Goal: Information Seeking & Learning: Learn about a topic

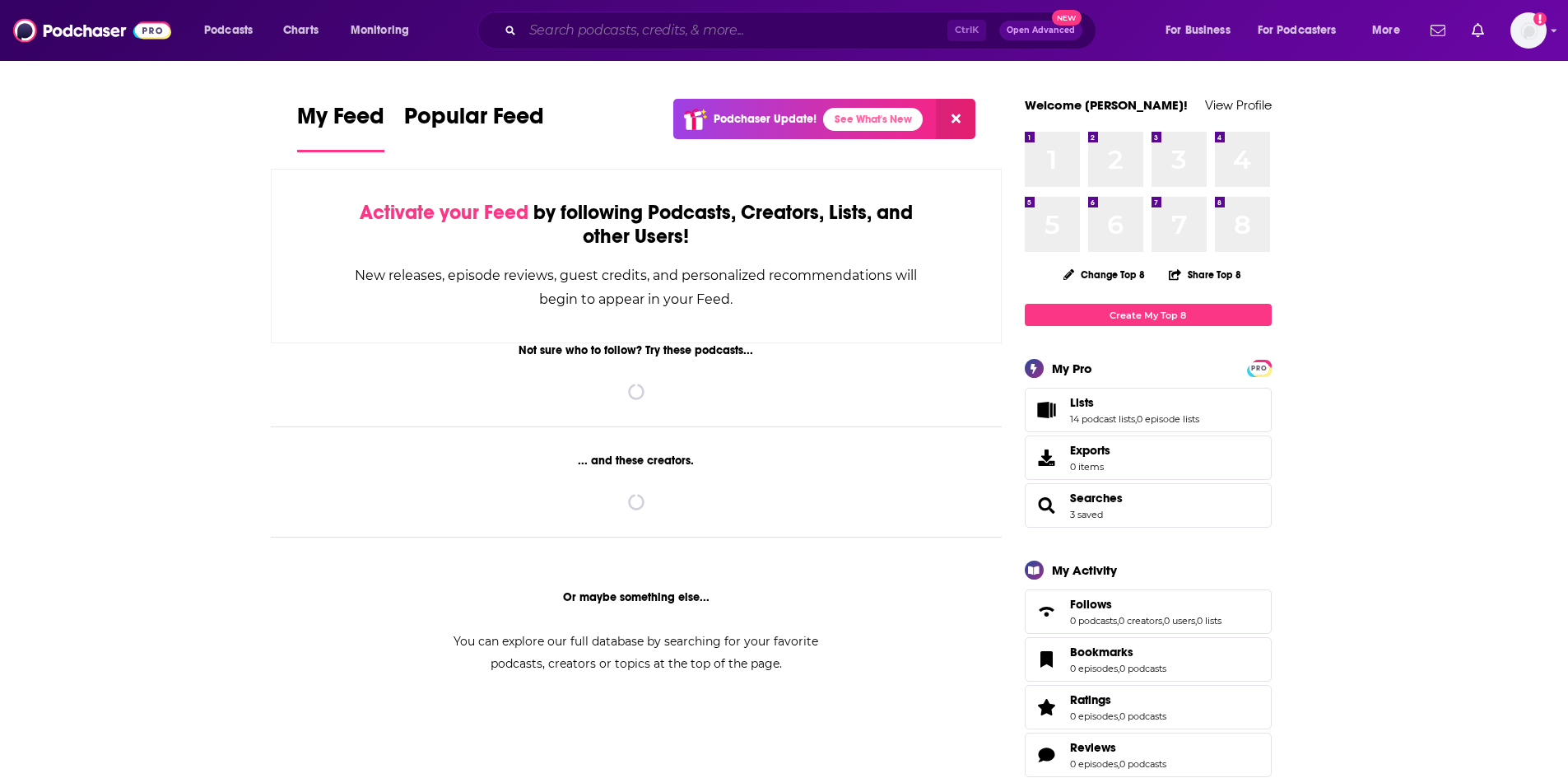
click at [648, 33] on input "Search podcasts, credits, & more..." at bounding box center [735, 30] width 424 height 26
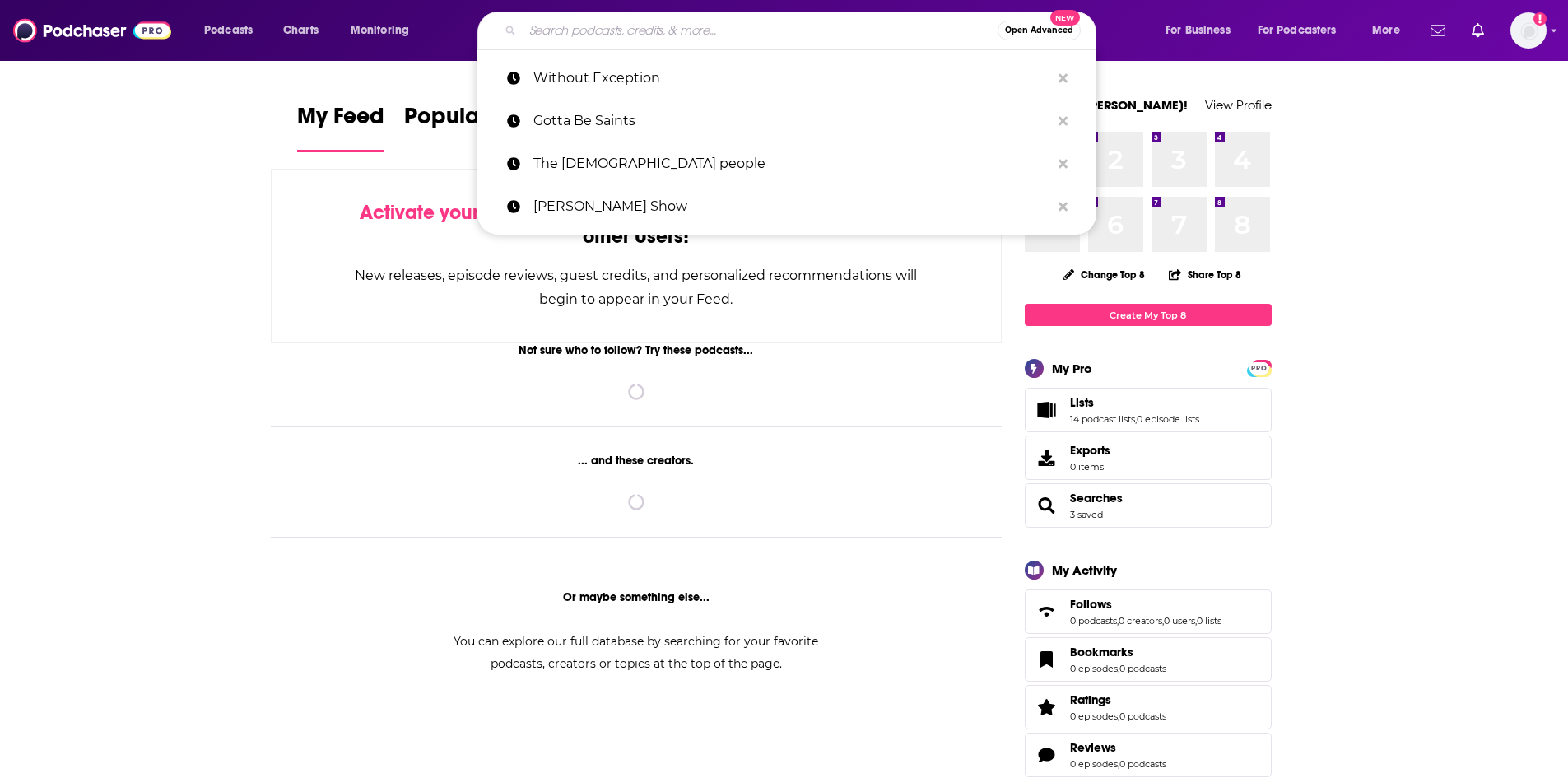
paste input "You Have Permission"
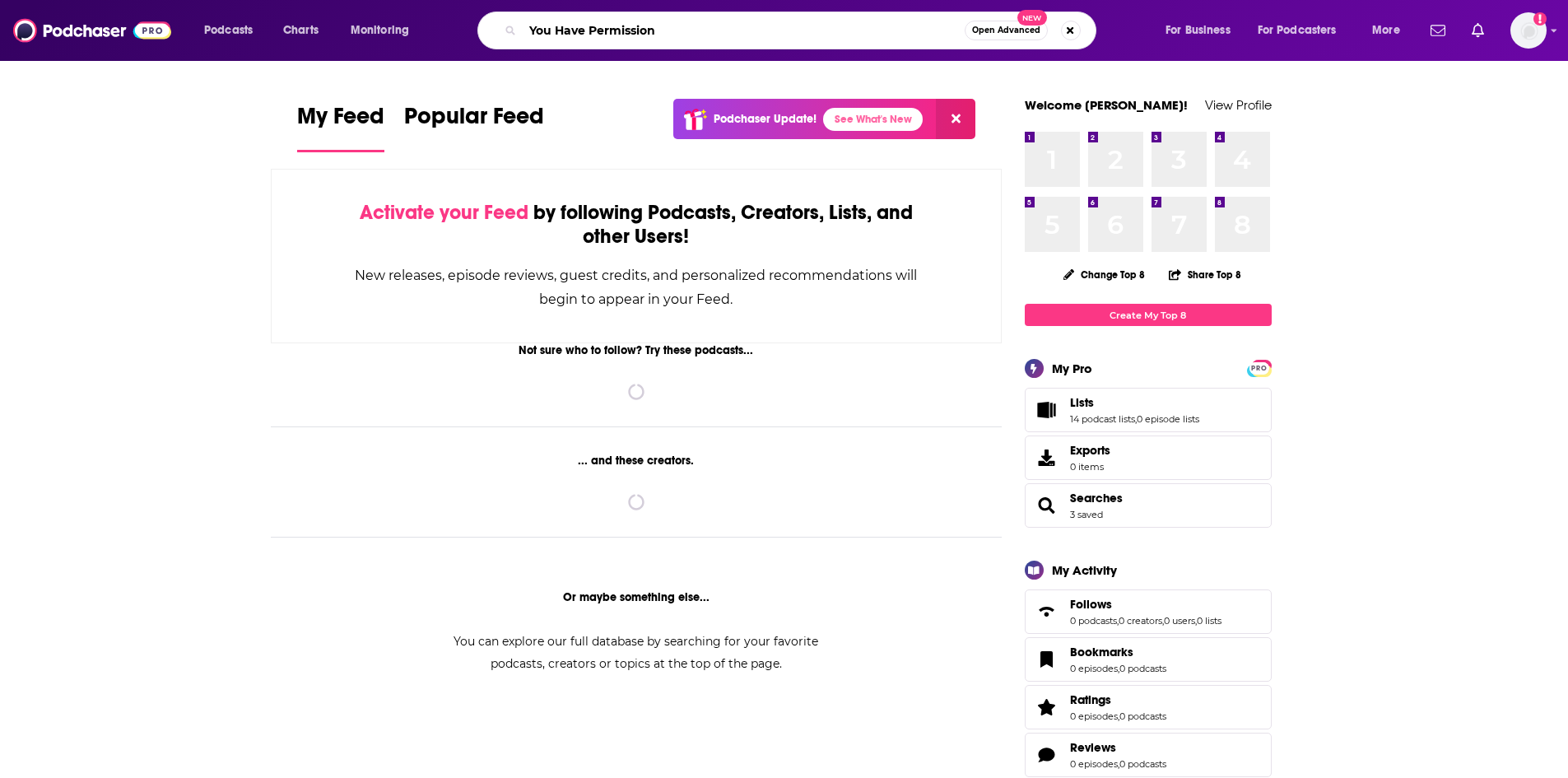
type input "You Have Permission"
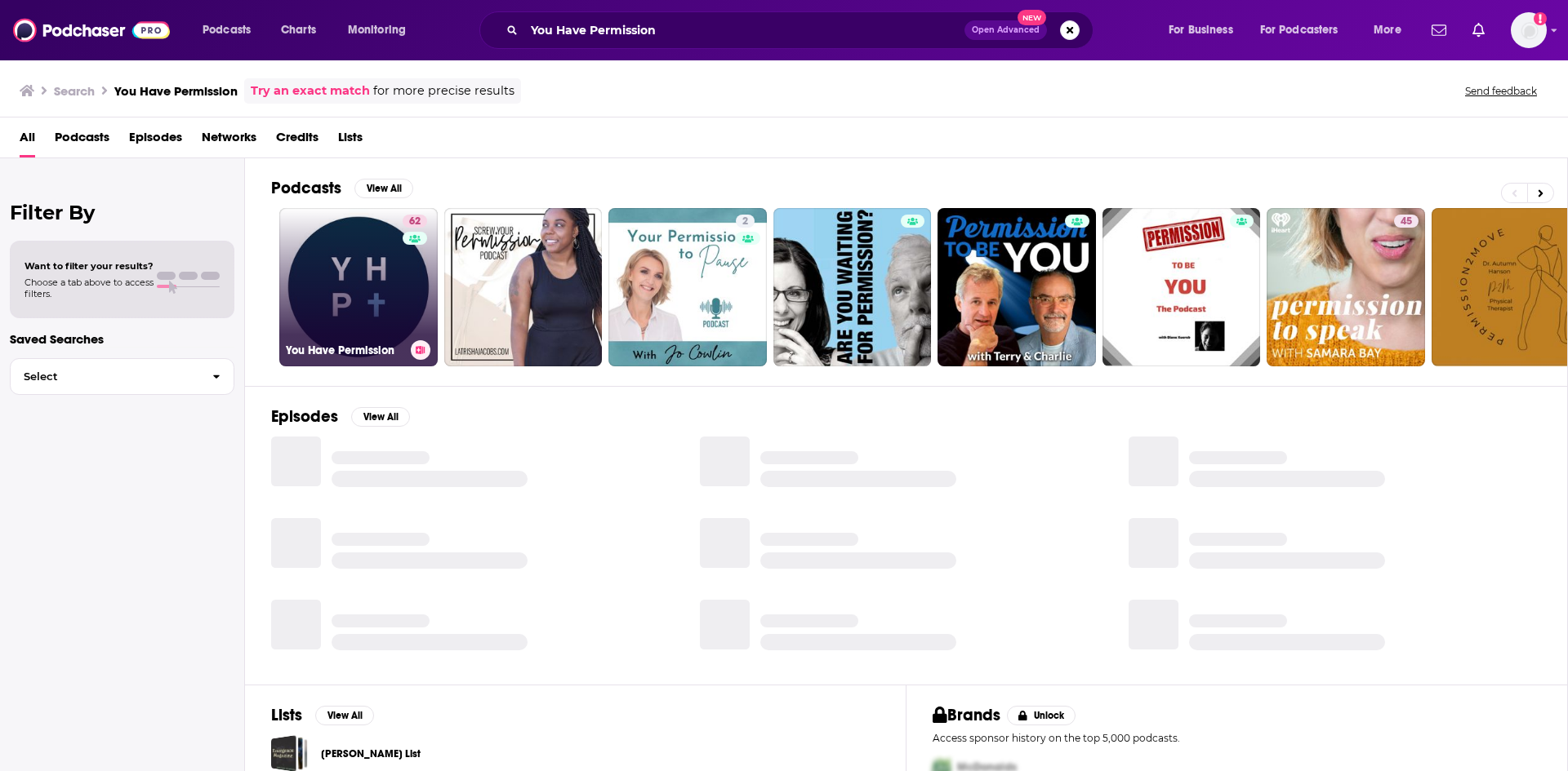
click at [340, 284] on link "62 You Have Permission" at bounding box center [358, 288] width 158 height 158
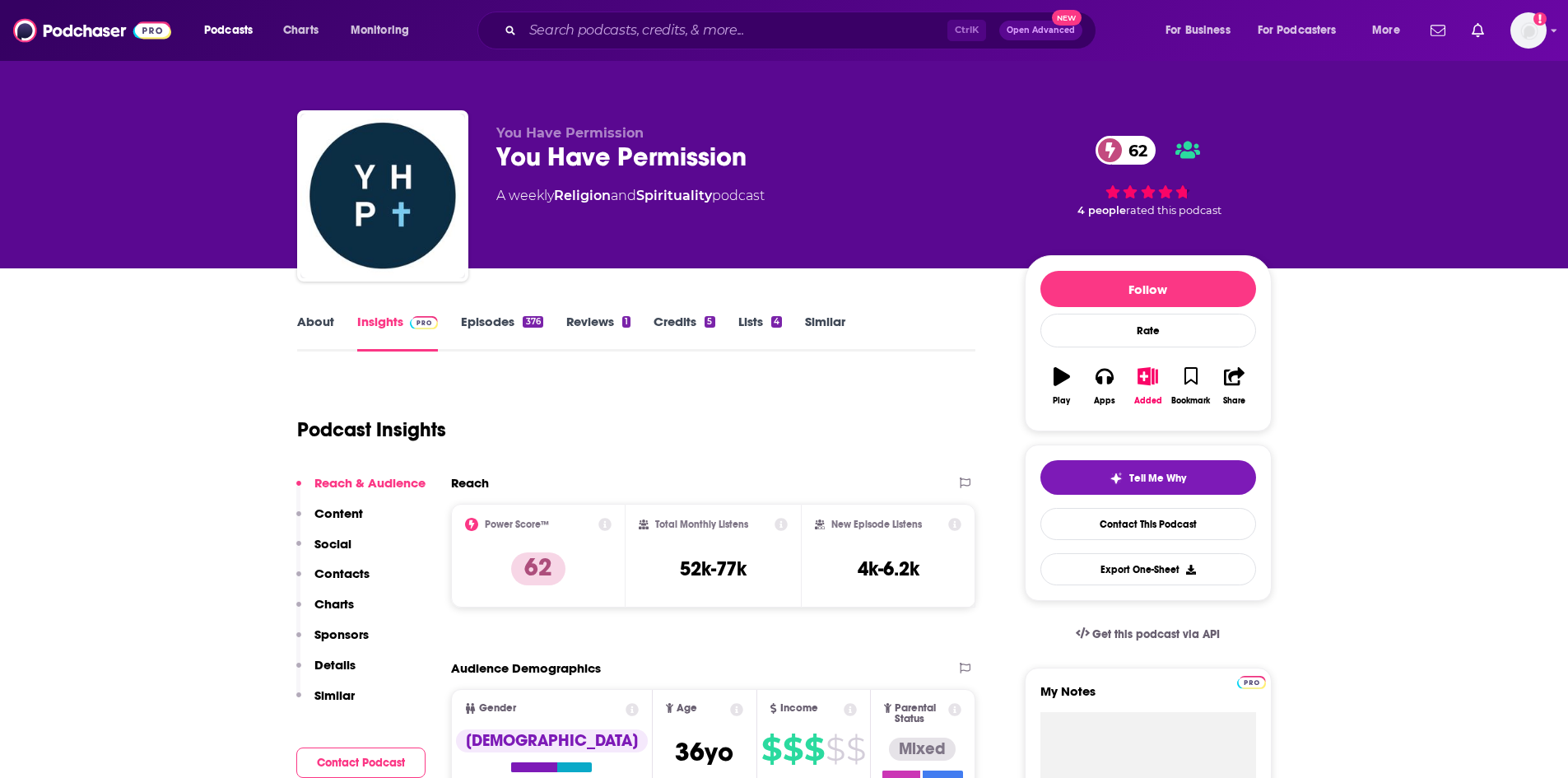
click at [308, 326] on link "About" at bounding box center [315, 332] width 37 height 38
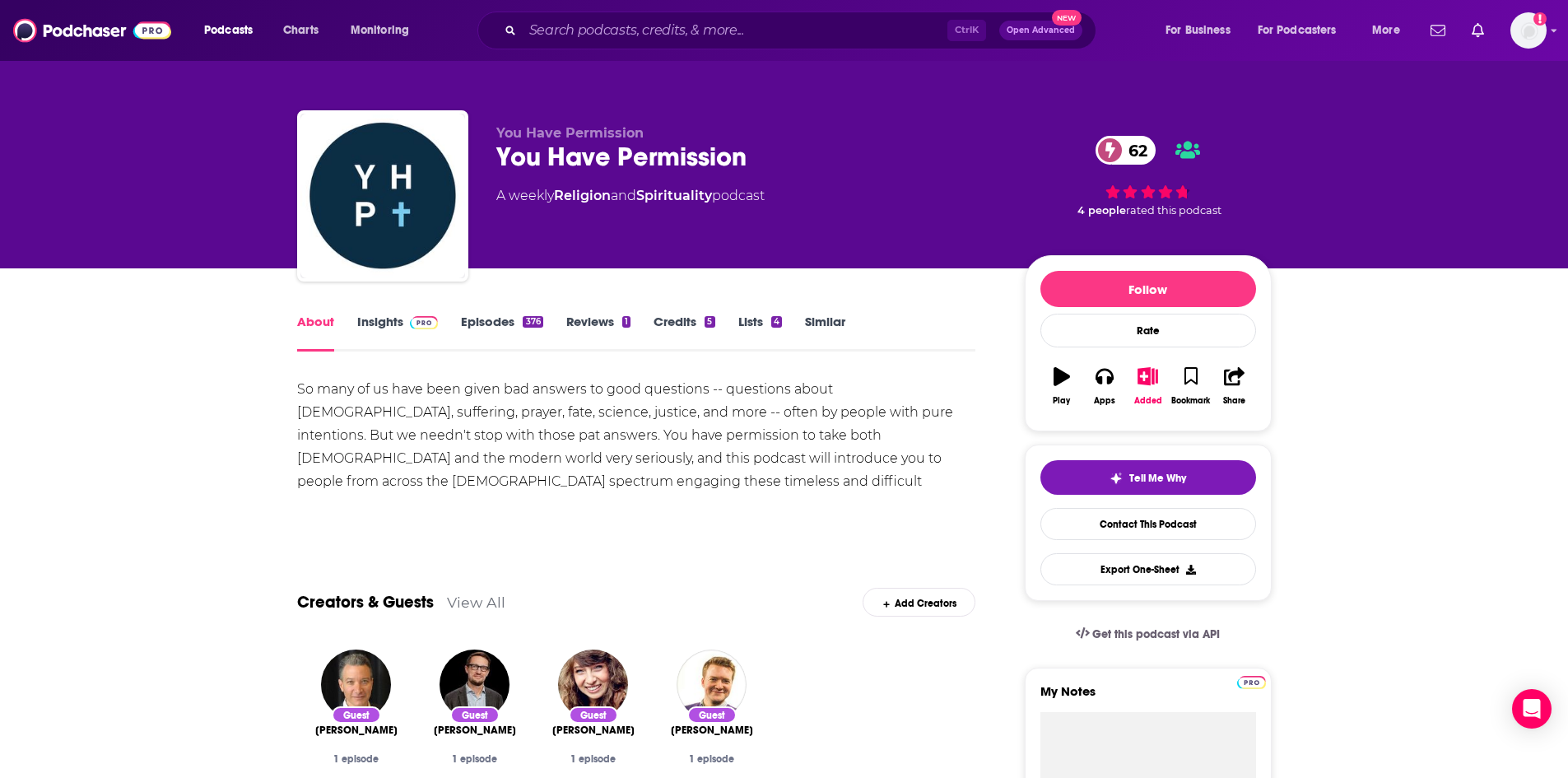
click at [529, 325] on div "376" at bounding box center [532, 322] width 19 height 12
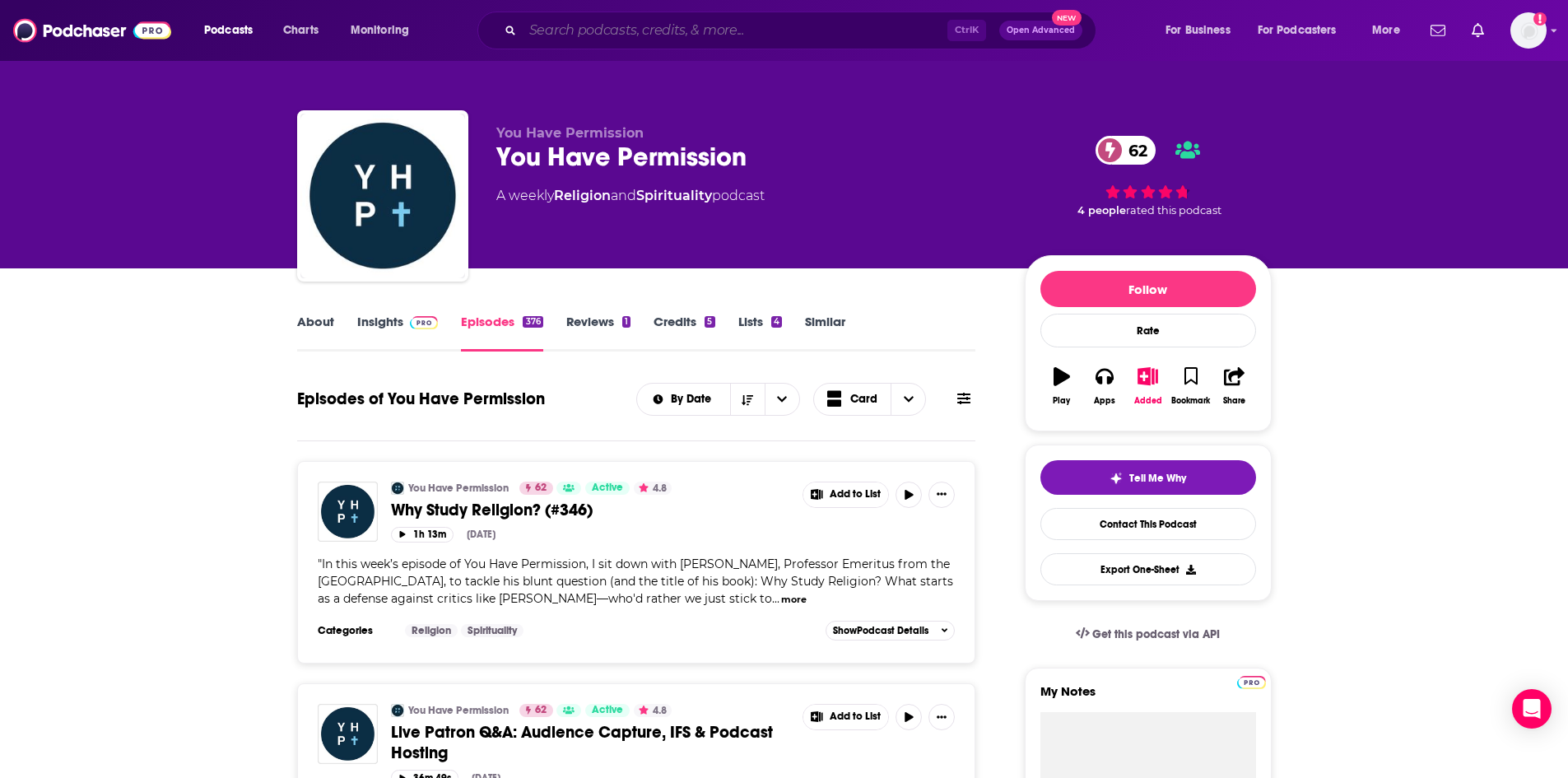
click at [858, 30] on input "Search podcasts, credits, & more..." at bounding box center [735, 30] width 424 height 26
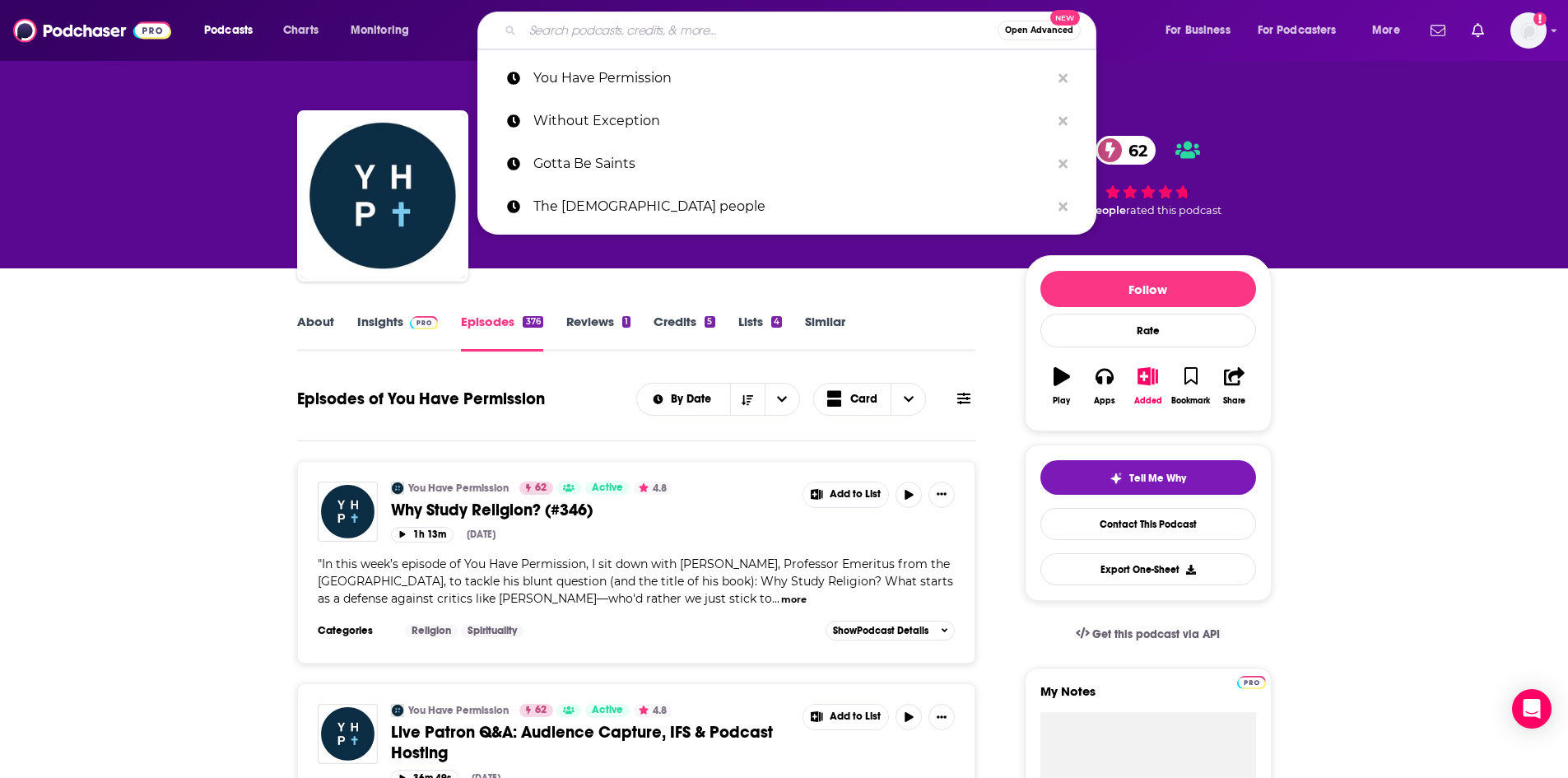
paste input "BoldMarriage"
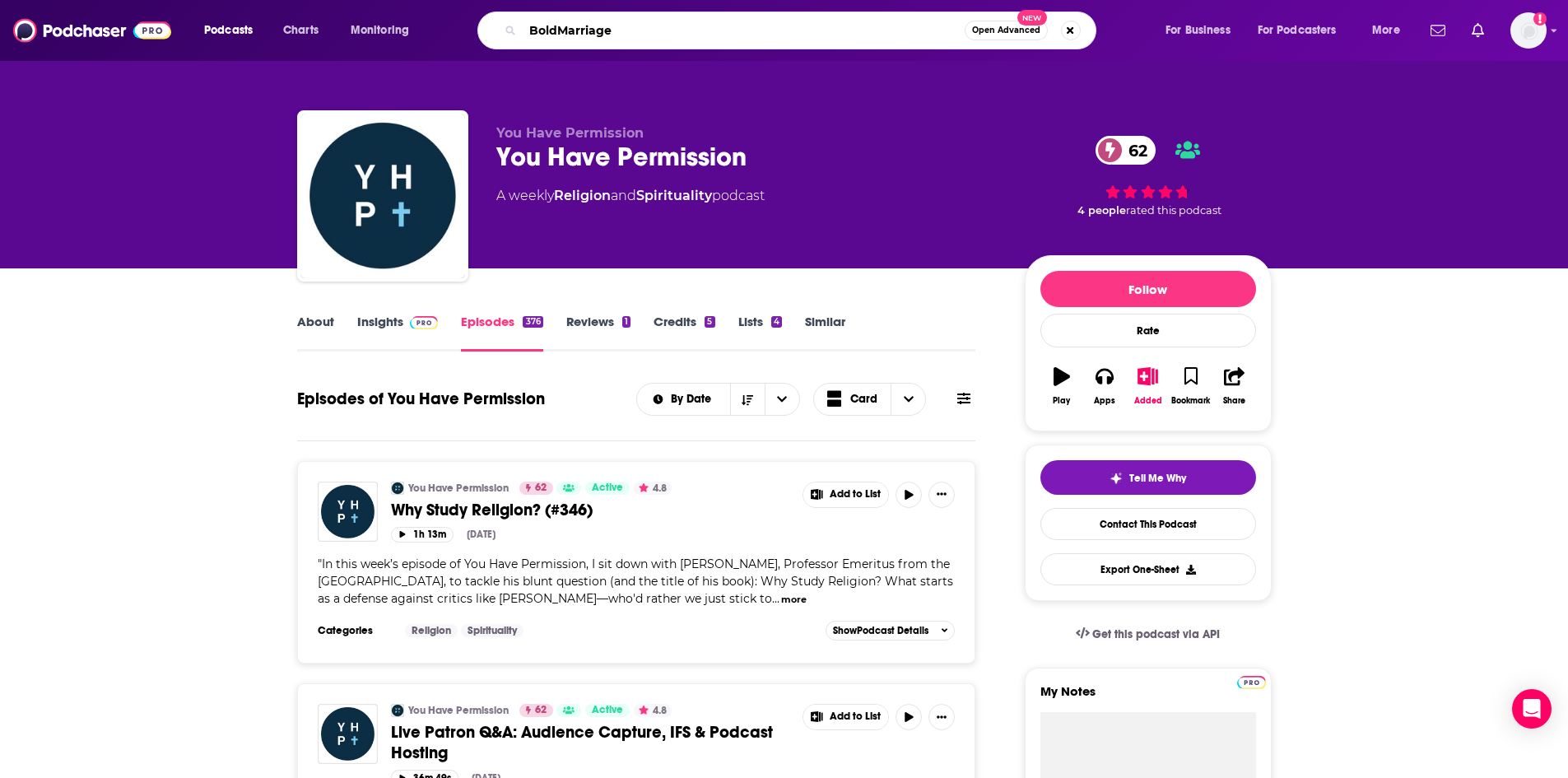
type input "BoldMarriage"
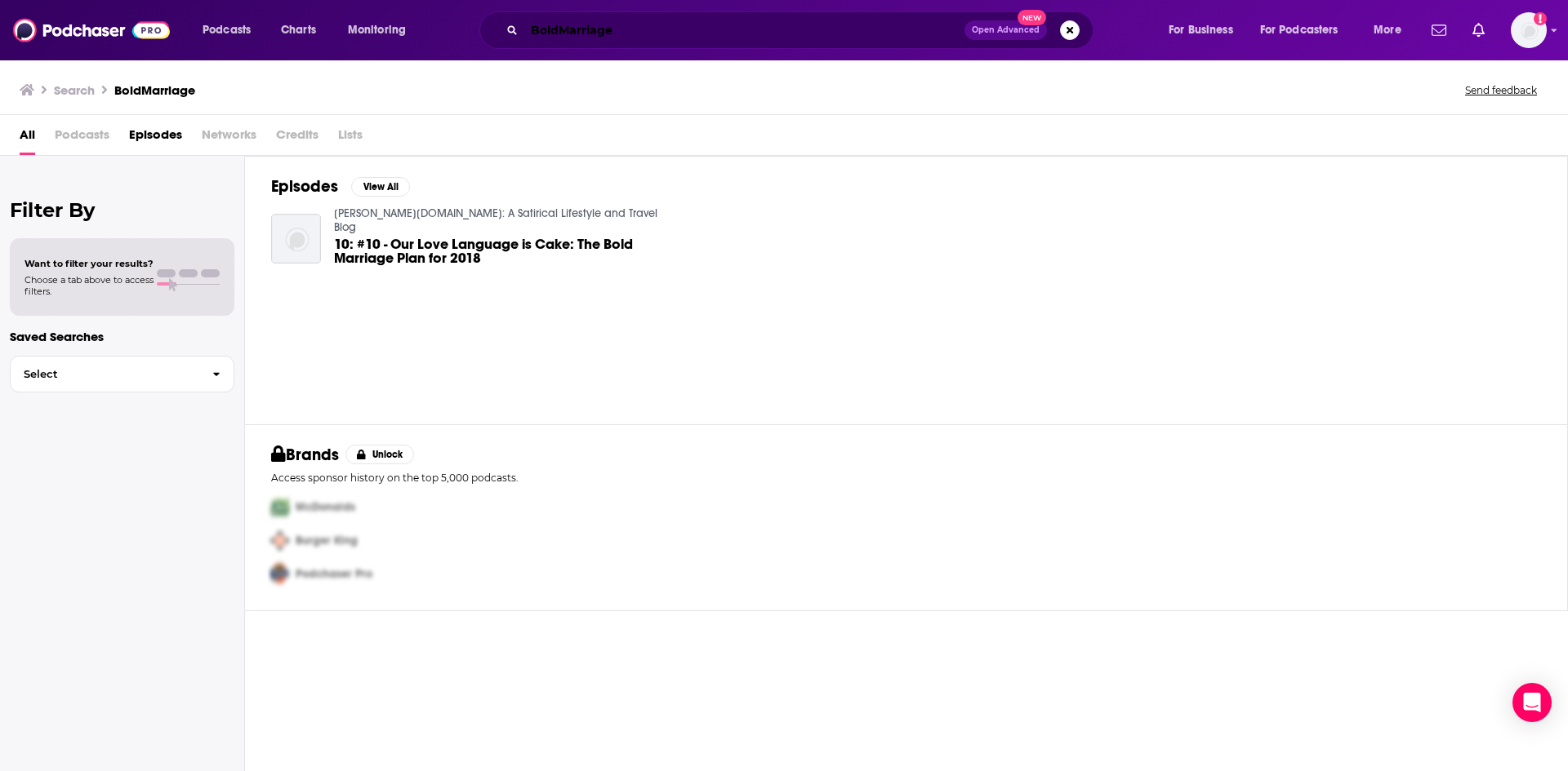
click at [559, 31] on input "BoldMarriage" at bounding box center [744, 30] width 440 height 26
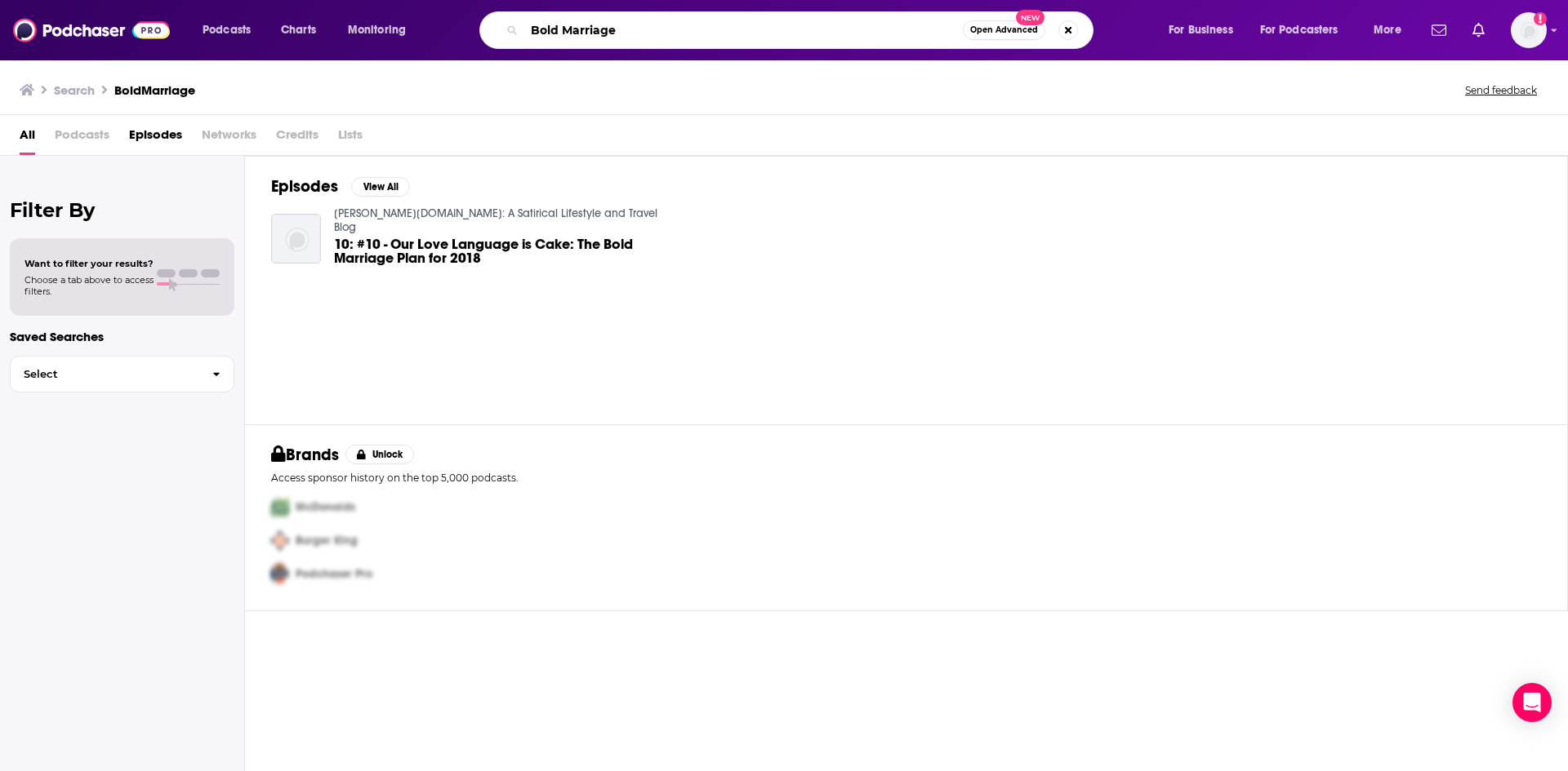
type input "Bold Marriage"
